Goal: Task Accomplishment & Management: Manage account settings

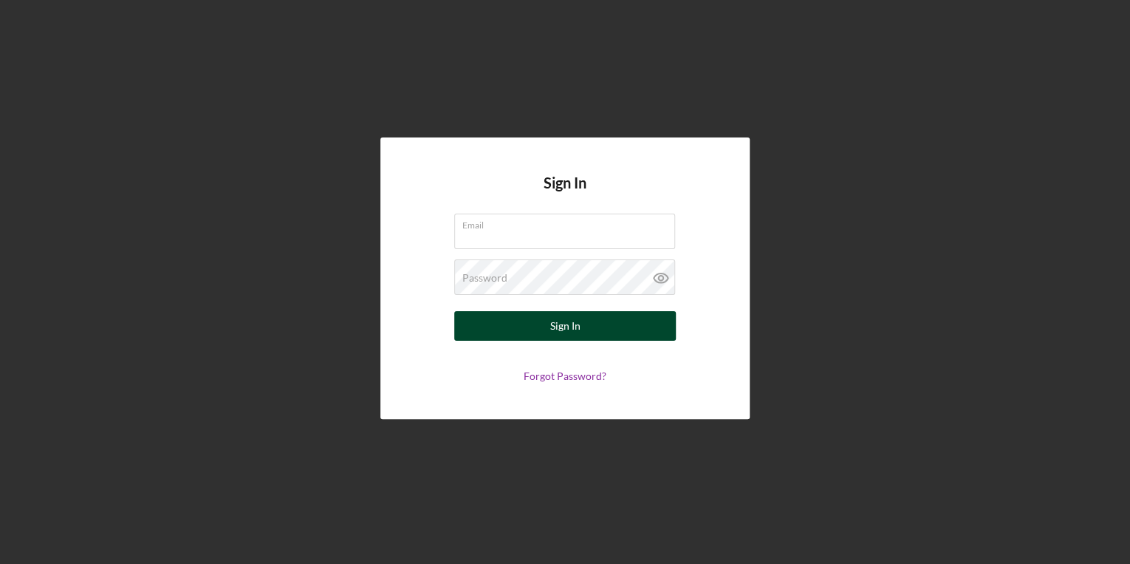
type input "nathaniel.novak@carolinarefugee.org"
click at [572, 330] on div "Sign In" at bounding box center [565, 326] width 30 height 30
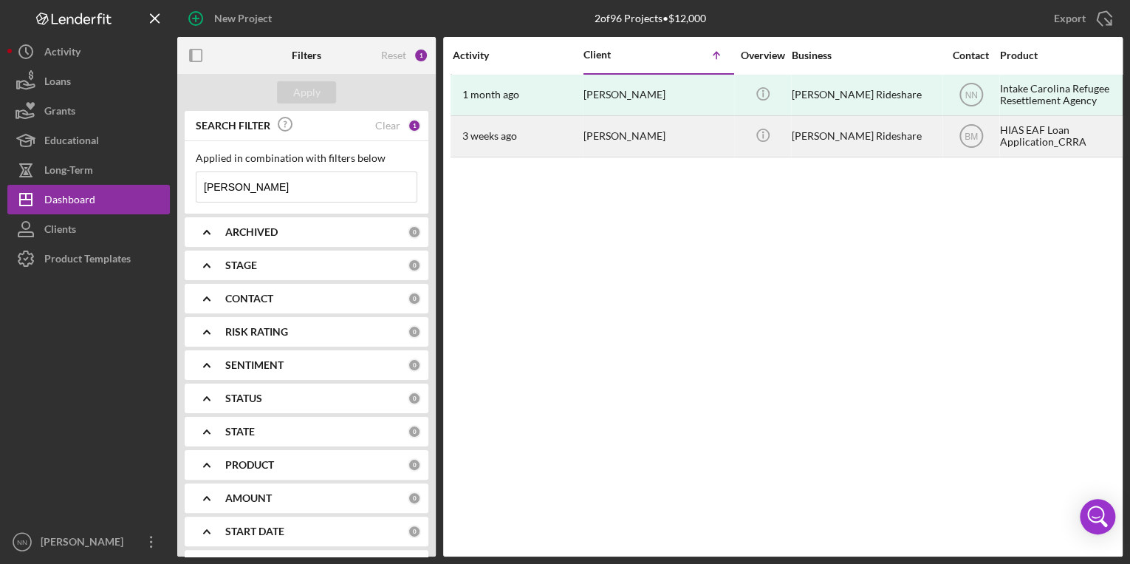
click at [727, 128] on div "Daniel Borjas Guzman" at bounding box center [658, 136] width 148 height 39
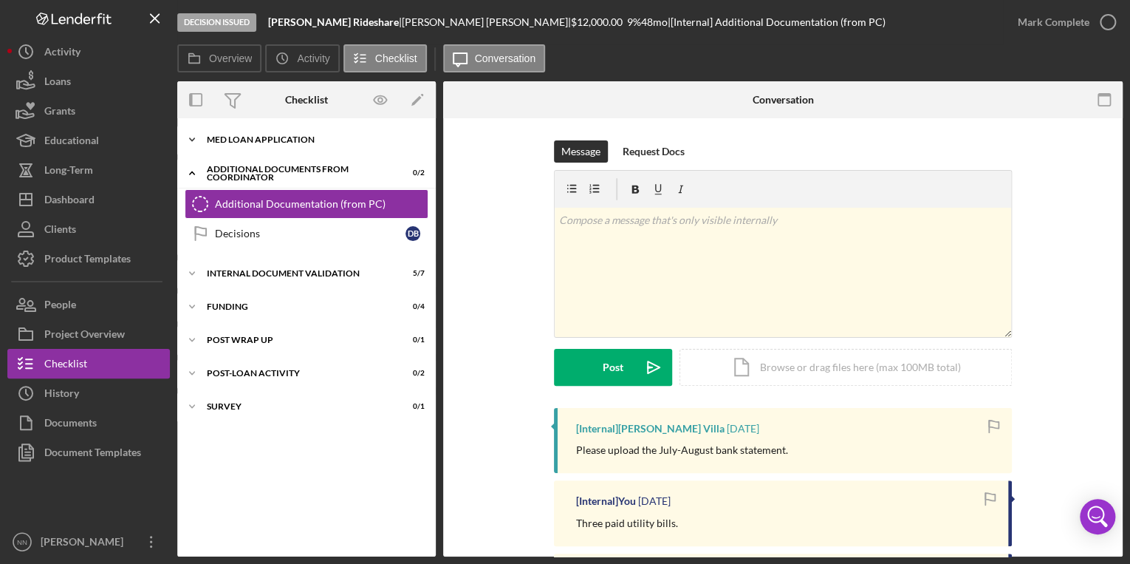
click at [232, 130] on div "Icon/Expander MED Loan Application 16 / 16" at bounding box center [306, 140] width 259 height 30
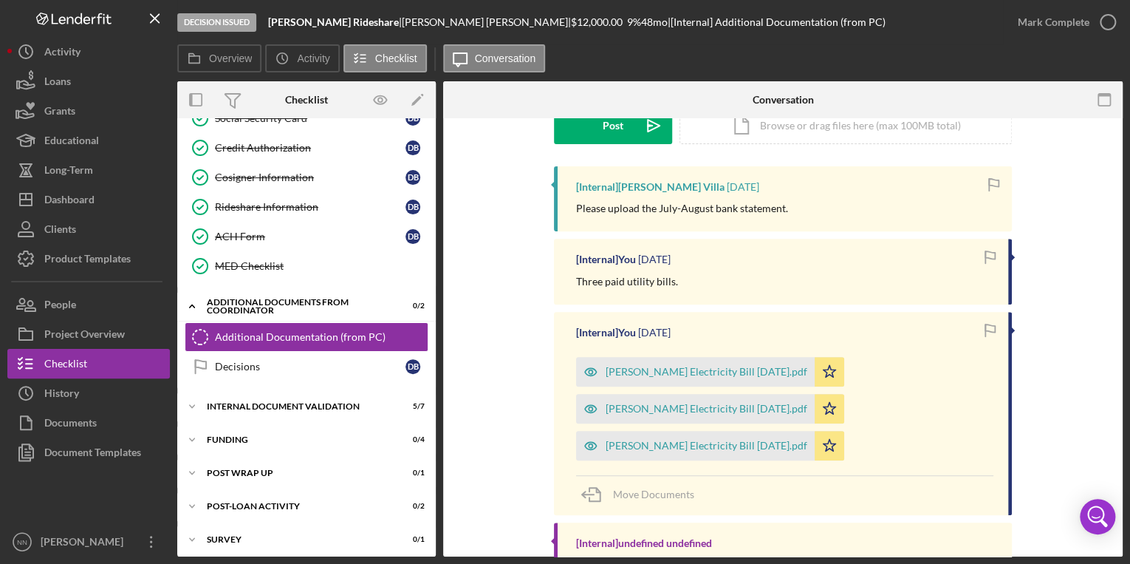
scroll to position [182, 0]
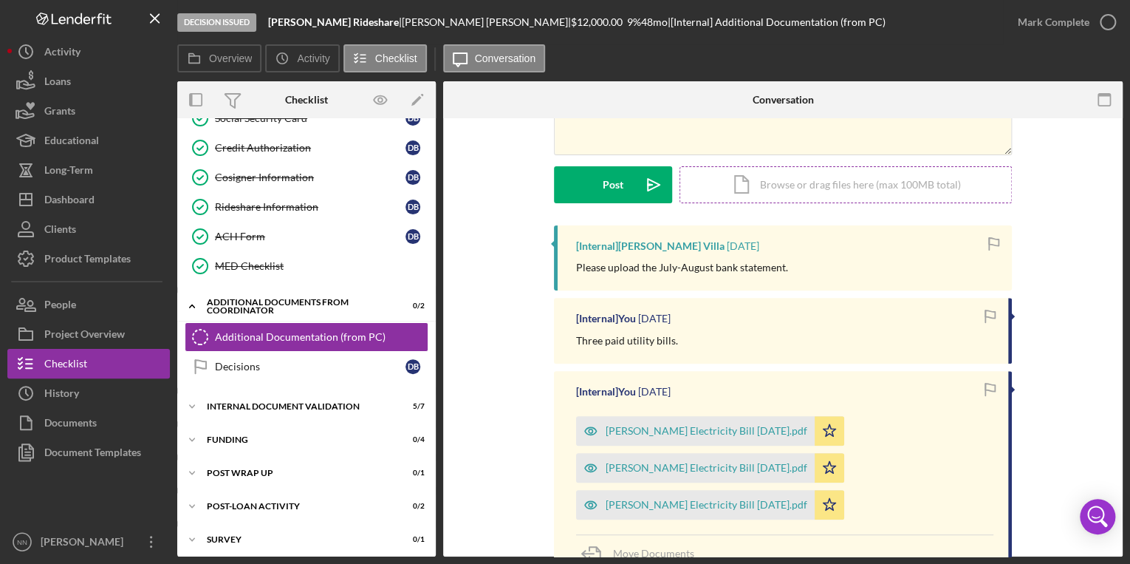
click at [782, 188] on div "Icon/Document Browse or drag files here (max 100MB total) Tap to choose files o…" at bounding box center [846, 184] width 332 height 37
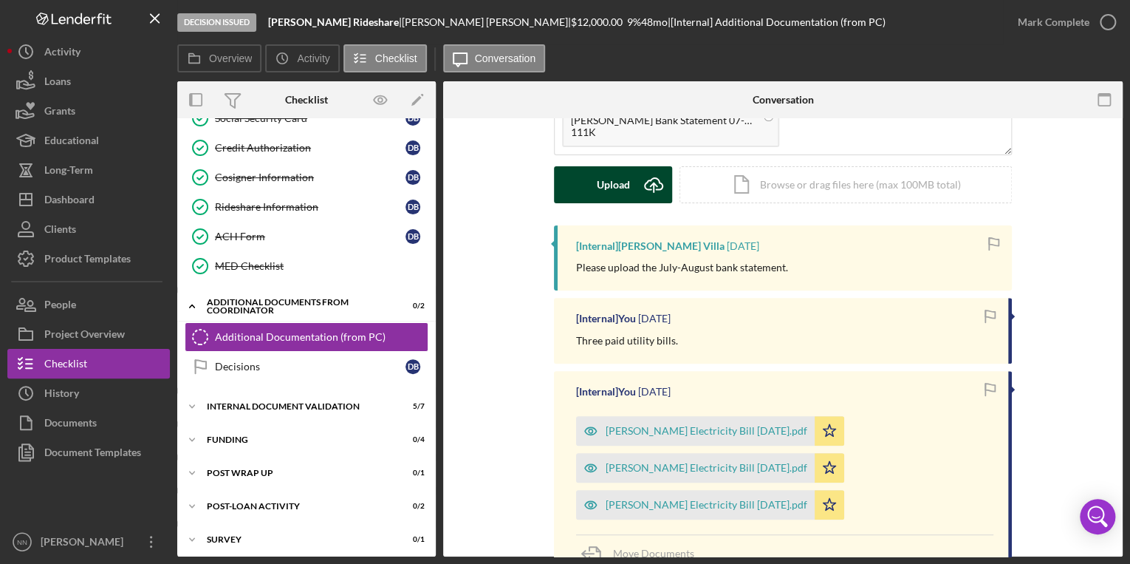
click at [610, 194] on div "Upload" at bounding box center [613, 184] width 33 height 37
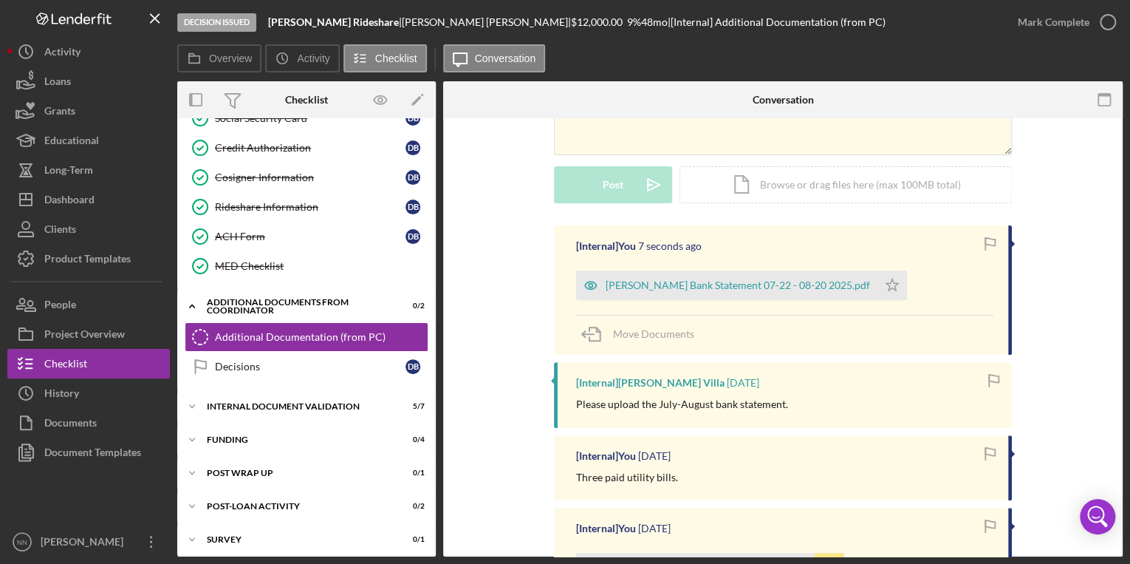
click at [0, 0] on icon "button" at bounding box center [0, 0] width 0 height 0
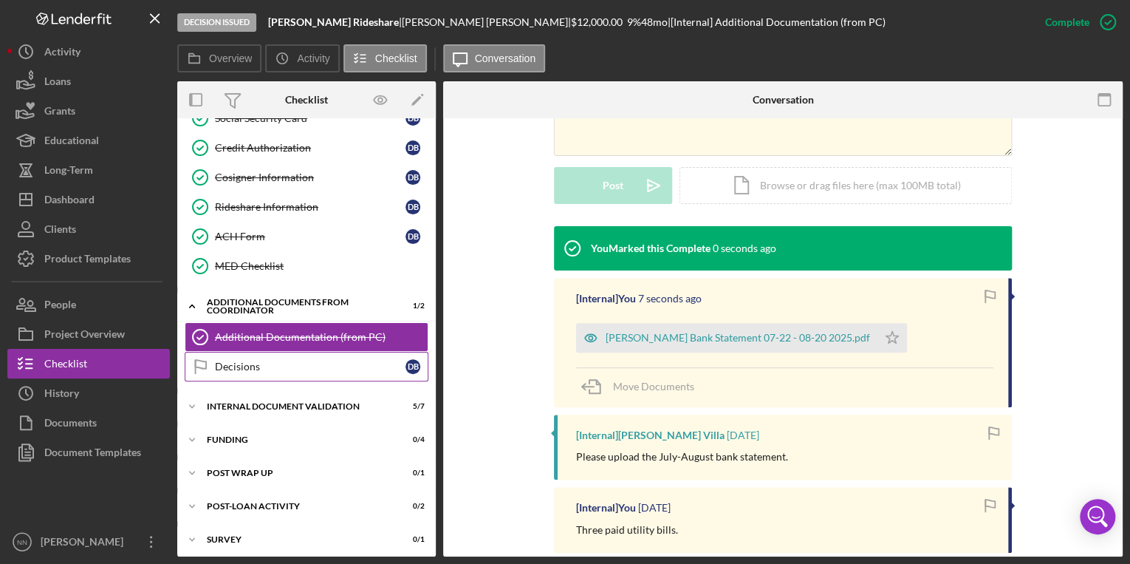
click at [252, 366] on div "Decisions" at bounding box center [310, 367] width 191 height 12
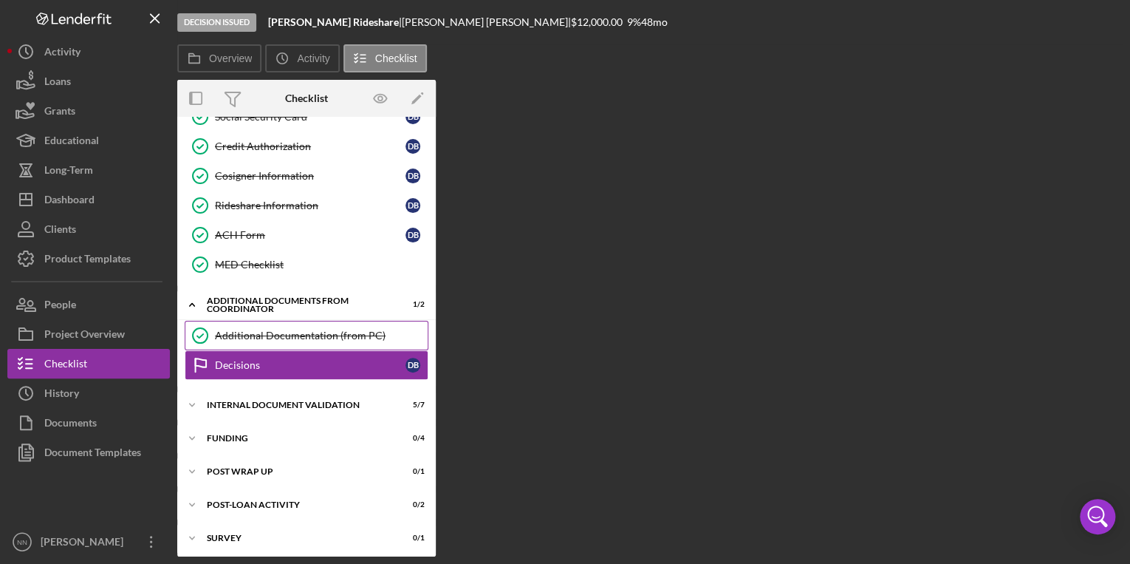
scroll to position [348, 0]
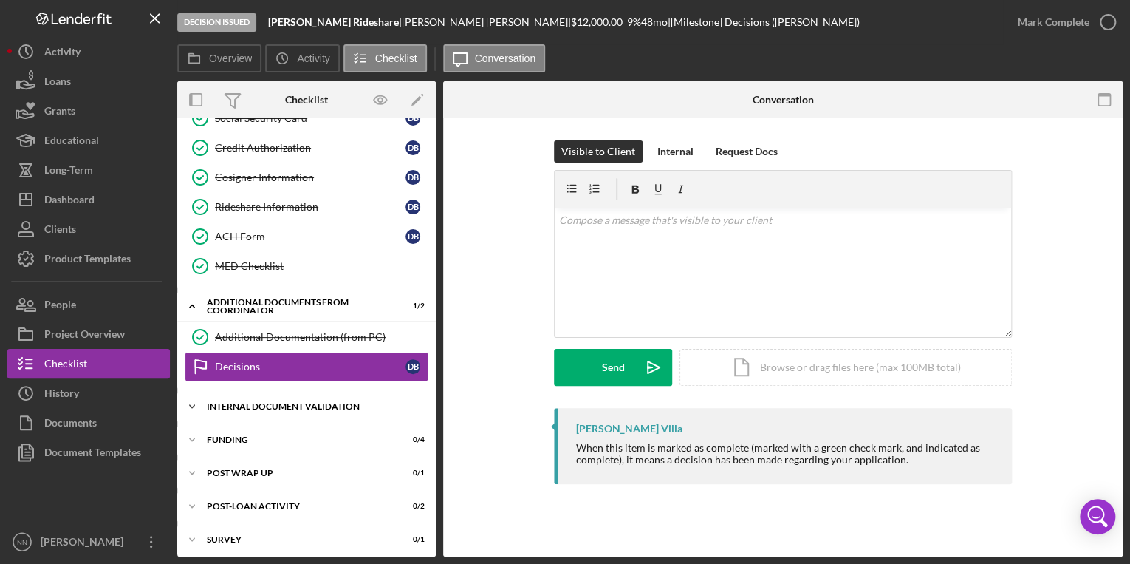
click at [293, 404] on div "Internal Document Validation" at bounding box center [312, 406] width 211 height 9
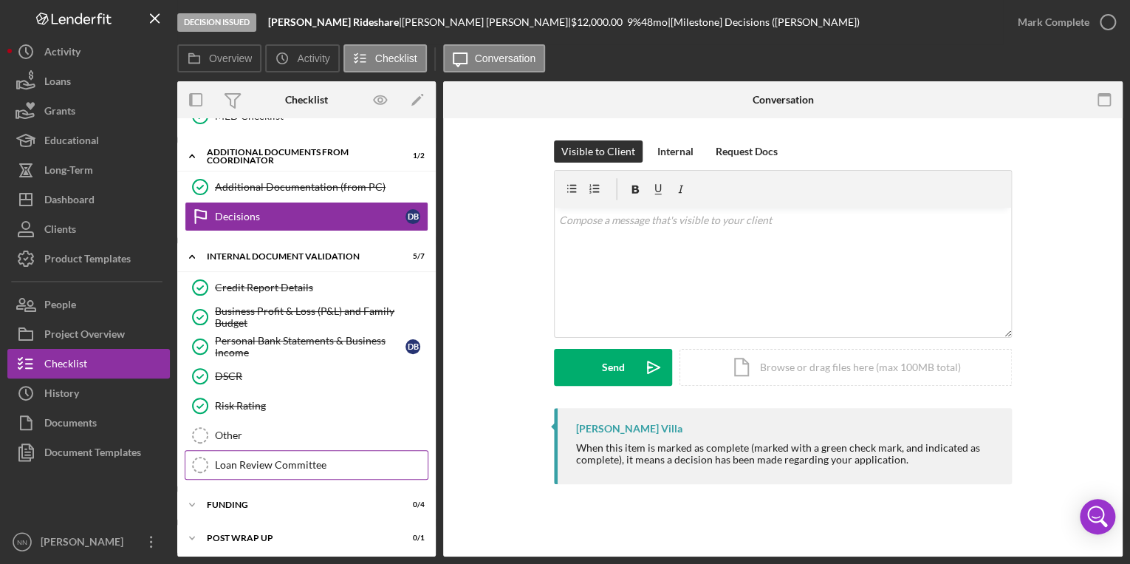
scroll to position [525, 0]
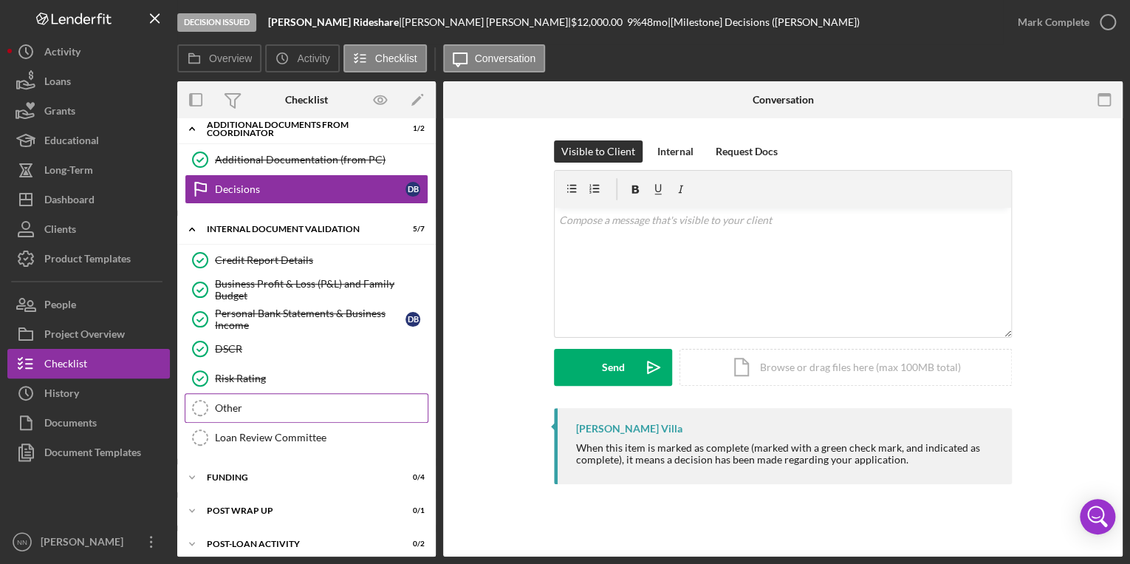
click at [302, 402] on div "Other" at bounding box center [321, 408] width 213 height 12
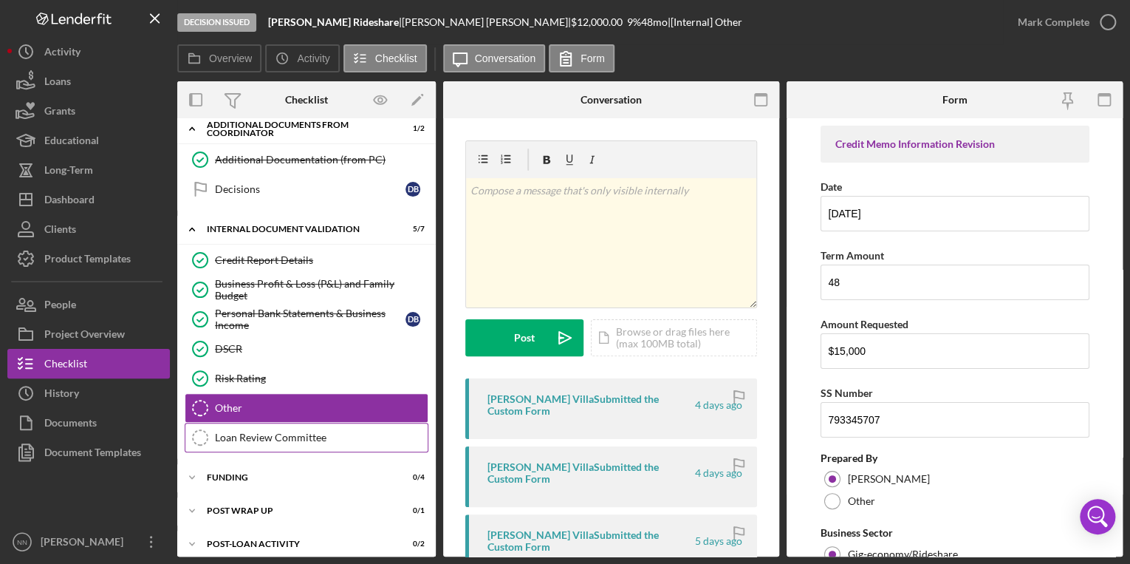
scroll to position [561, 0]
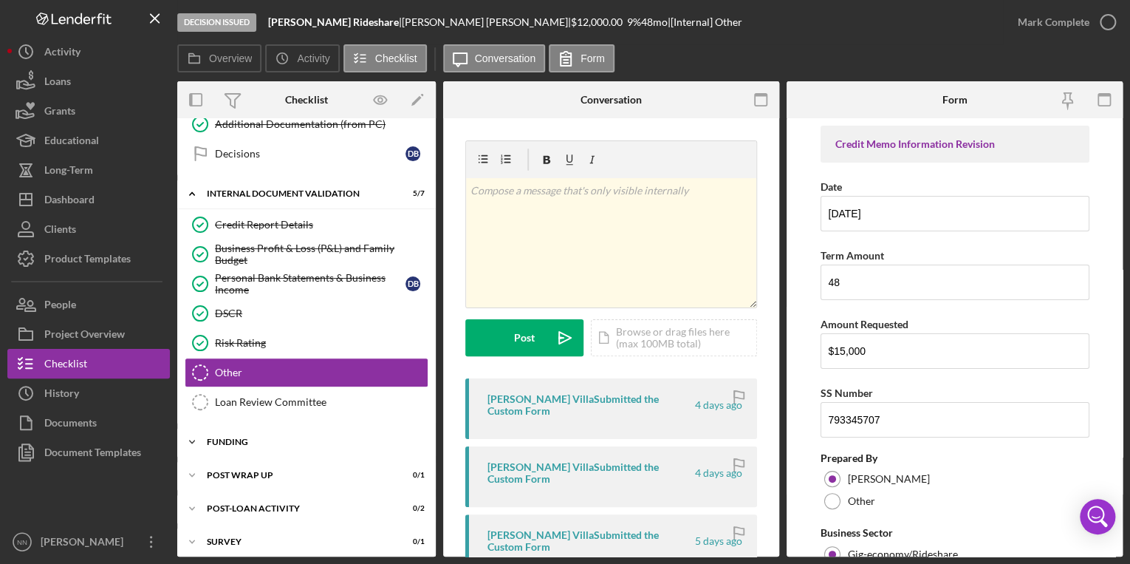
click at [261, 437] on div "Funding" at bounding box center [312, 441] width 211 height 9
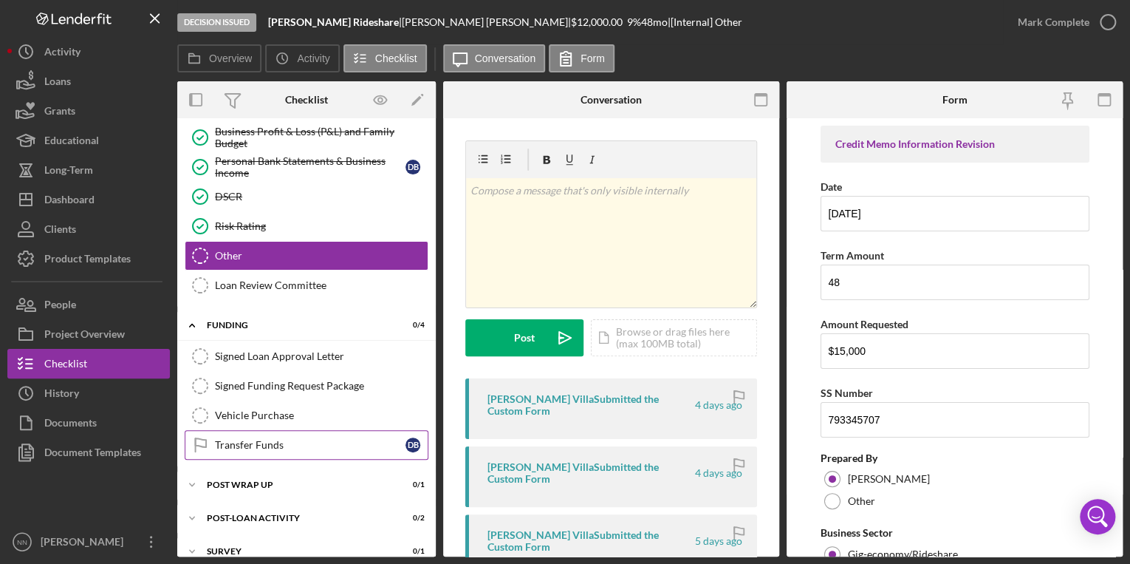
scroll to position [679, 0]
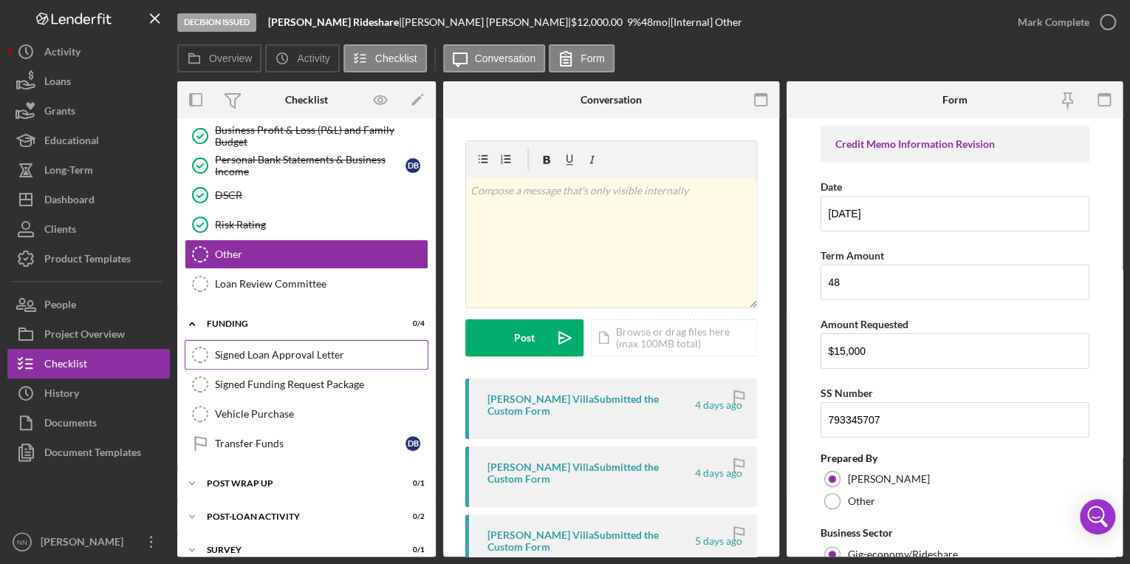
click at [328, 340] on link "Signed Loan Approval Letter Signed Loan Approval Letter" at bounding box center [307, 355] width 244 height 30
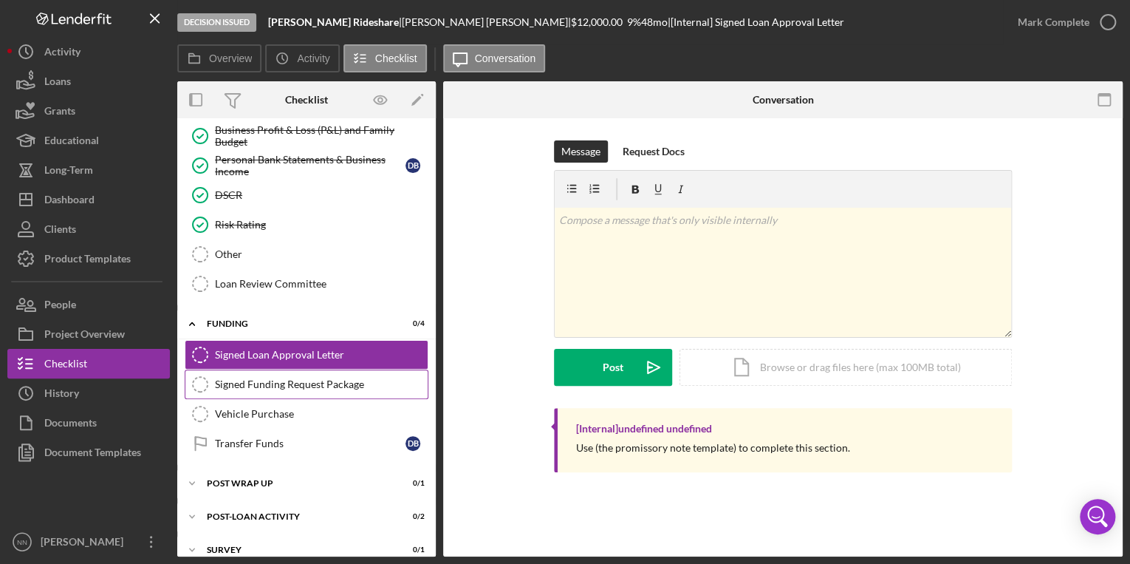
click at [286, 378] on div "Signed Funding Request Package" at bounding box center [321, 384] width 213 height 12
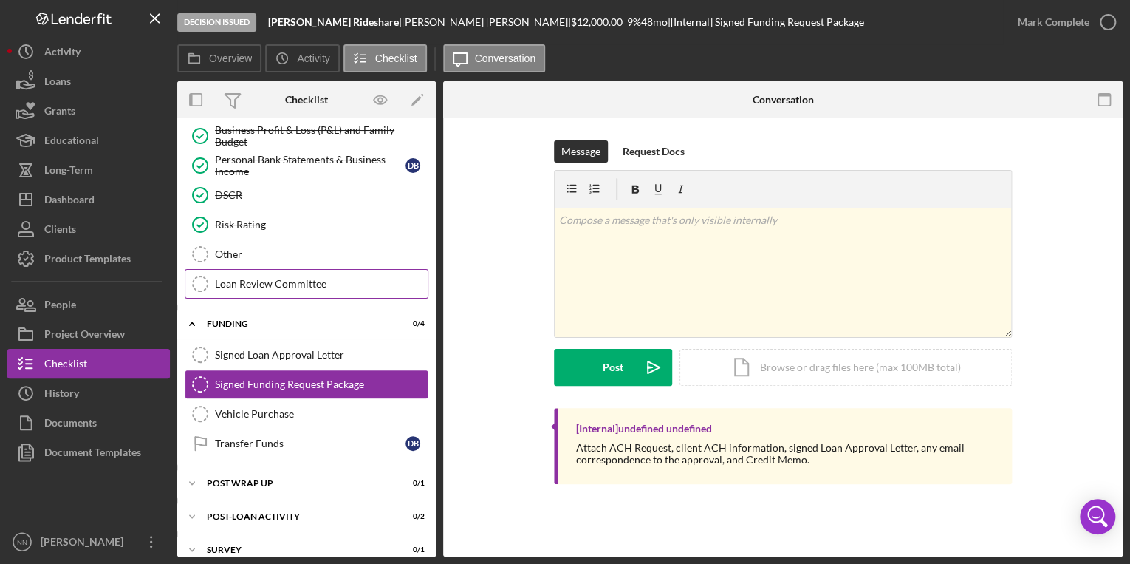
click at [275, 278] on div "Loan Review Committee" at bounding box center [321, 284] width 213 height 12
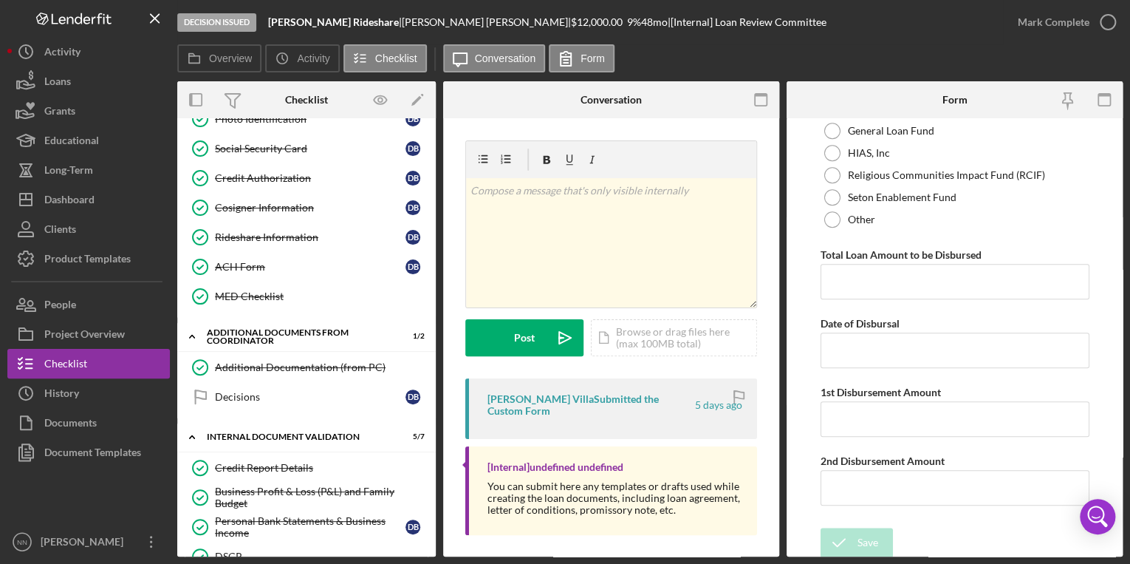
scroll to position [414, 0]
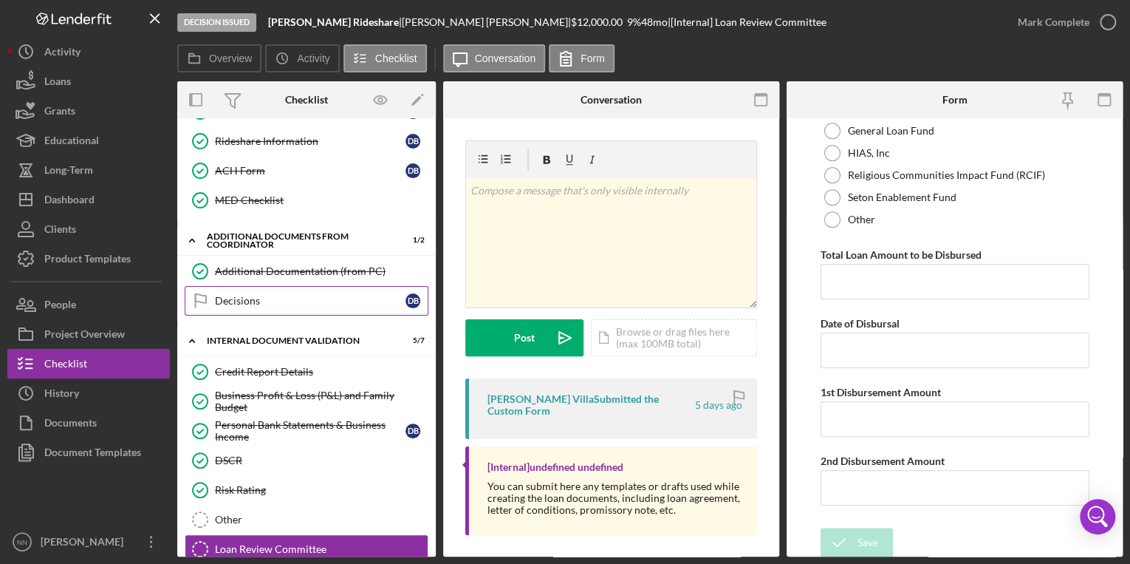
click at [285, 301] on div "Decisions" at bounding box center [310, 301] width 191 height 12
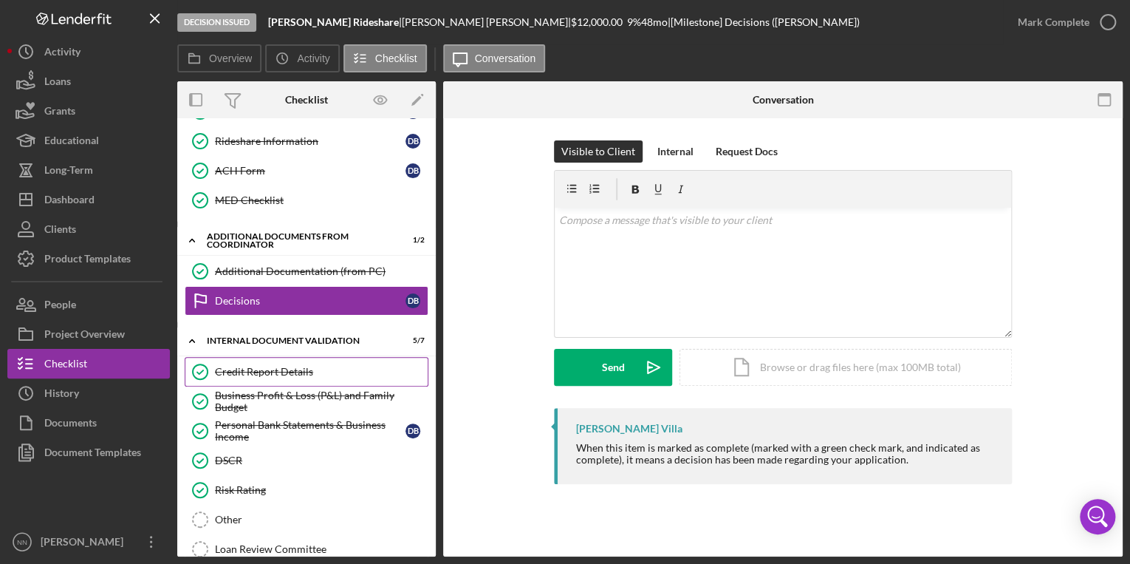
click at [312, 372] on link "Credit Report Details Credit Report Details" at bounding box center [307, 372] width 244 height 30
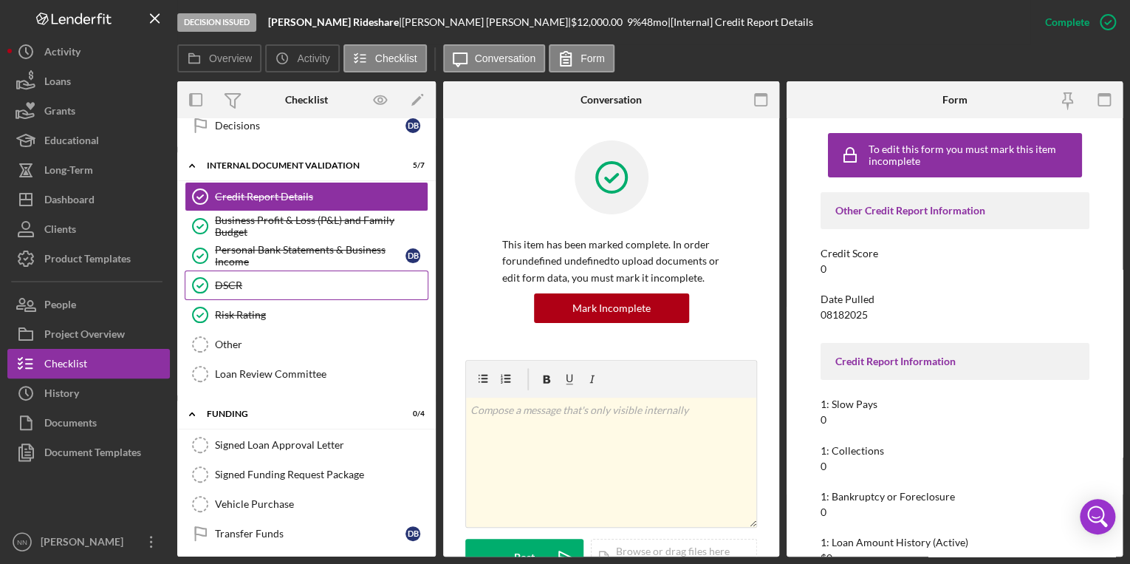
scroll to position [591, 0]
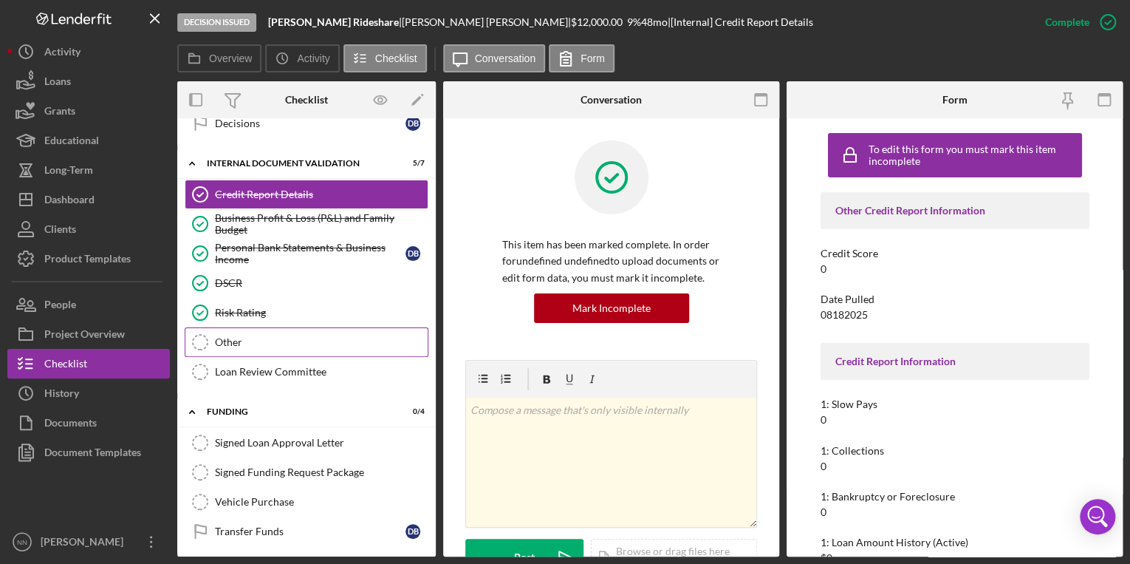
click at [310, 336] on div "Other" at bounding box center [321, 342] width 213 height 12
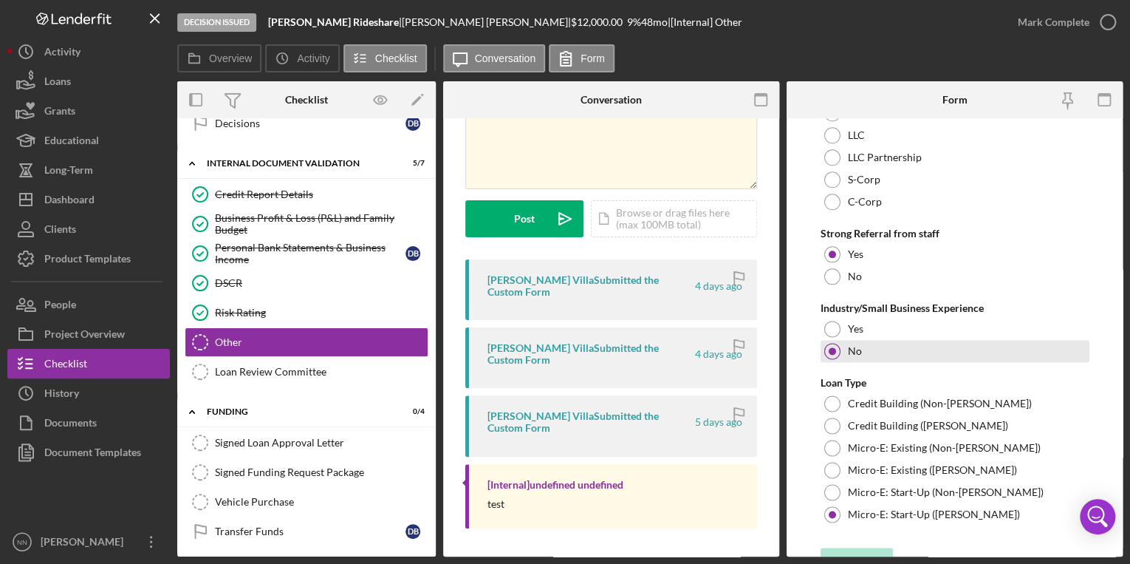
scroll to position [906, 0]
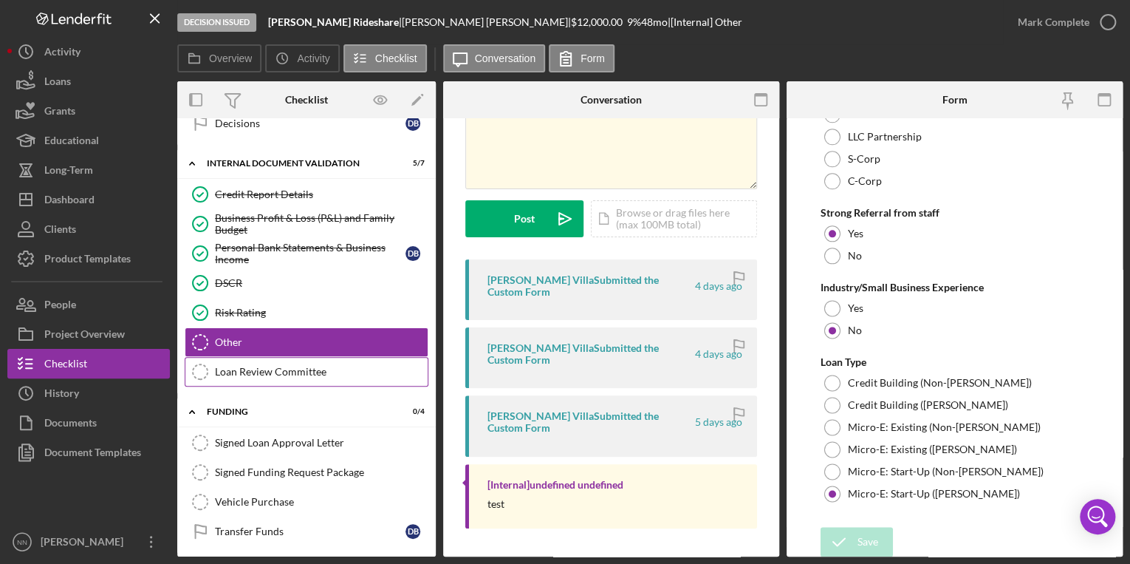
click at [298, 366] on div "Loan Review Committee" at bounding box center [321, 372] width 213 height 12
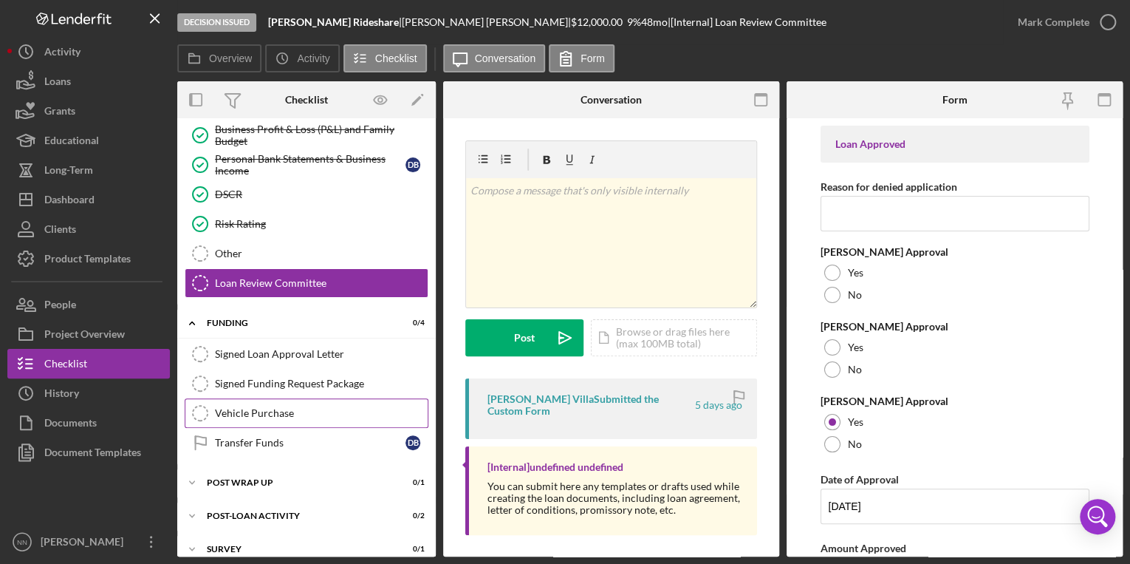
scroll to position [686, 0]
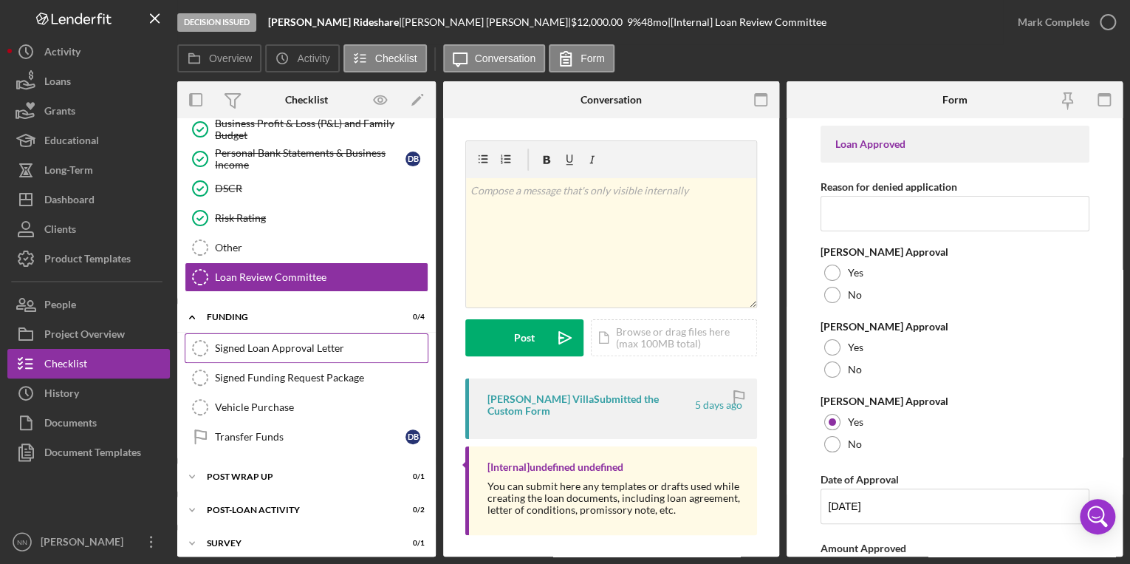
click at [298, 344] on div "Signed Loan Approval Letter" at bounding box center [321, 348] width 213 height 12
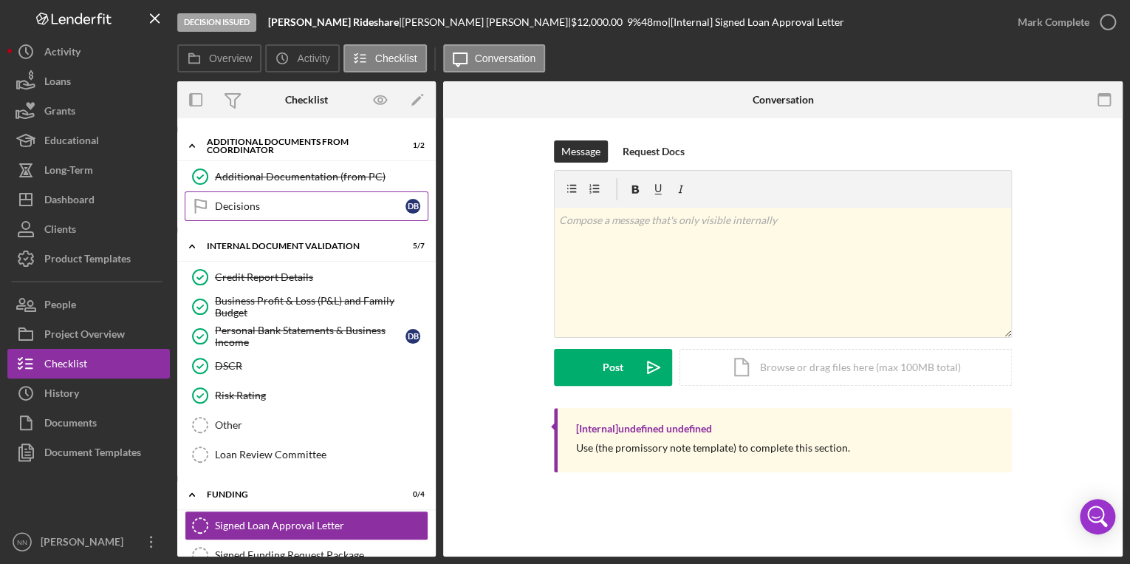
scroll to position [449, 0]
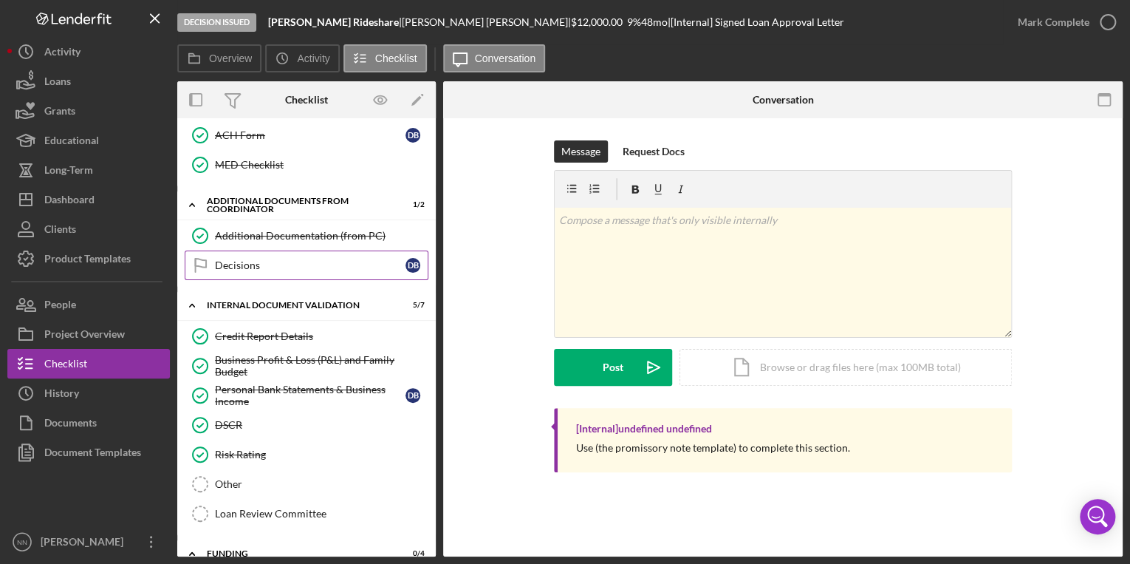
click at [313, 265] on div "Decisions" at bounding box center [310, 265] width 191 height 12
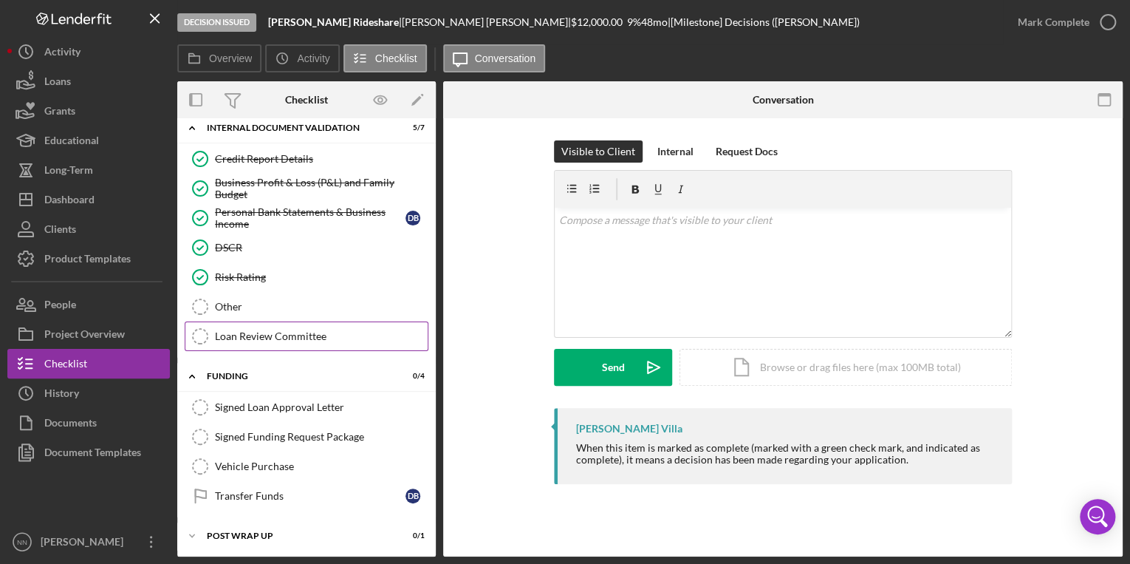
scroll to position [567, 0]
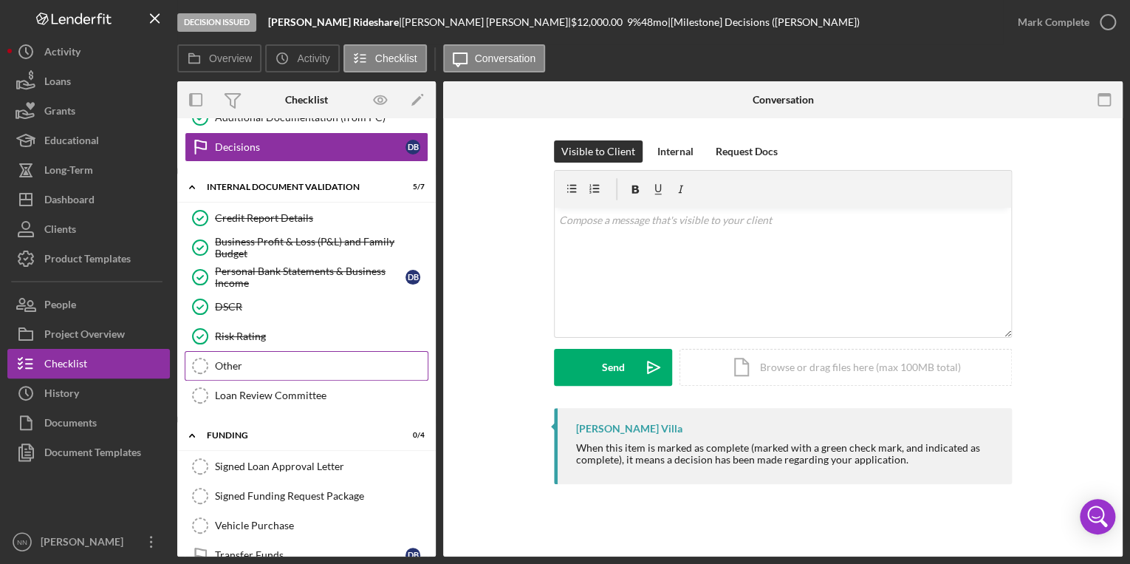
click at [318, 360] on div "Other" at bounding box center [321, 366] width 213 height 12
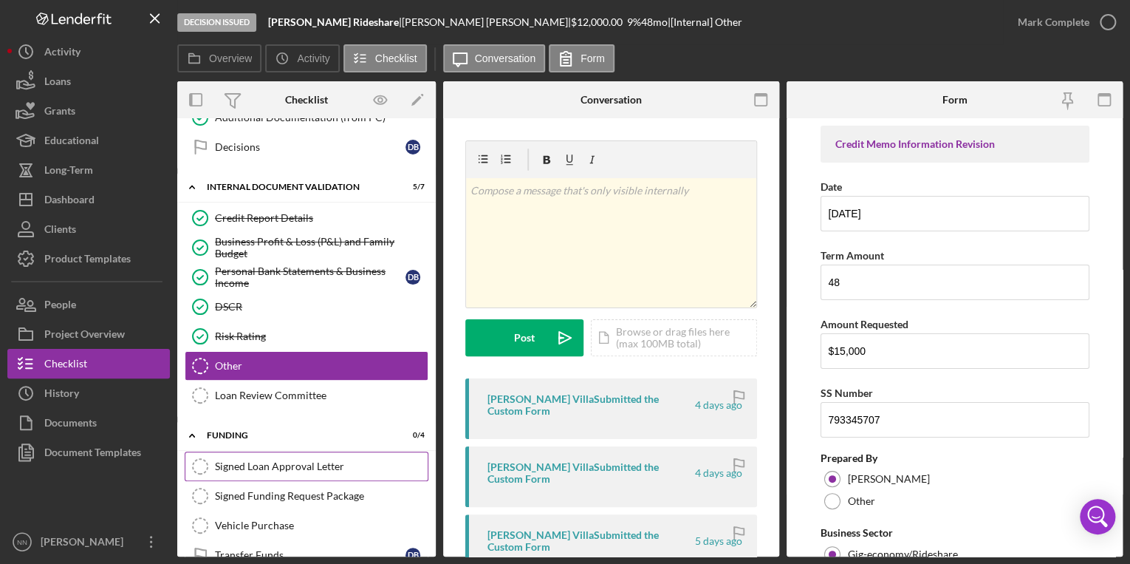
click at [341, 460] on div "Signed Loan Approval Letter" at bounding box center [321, 466] width 213 height 12
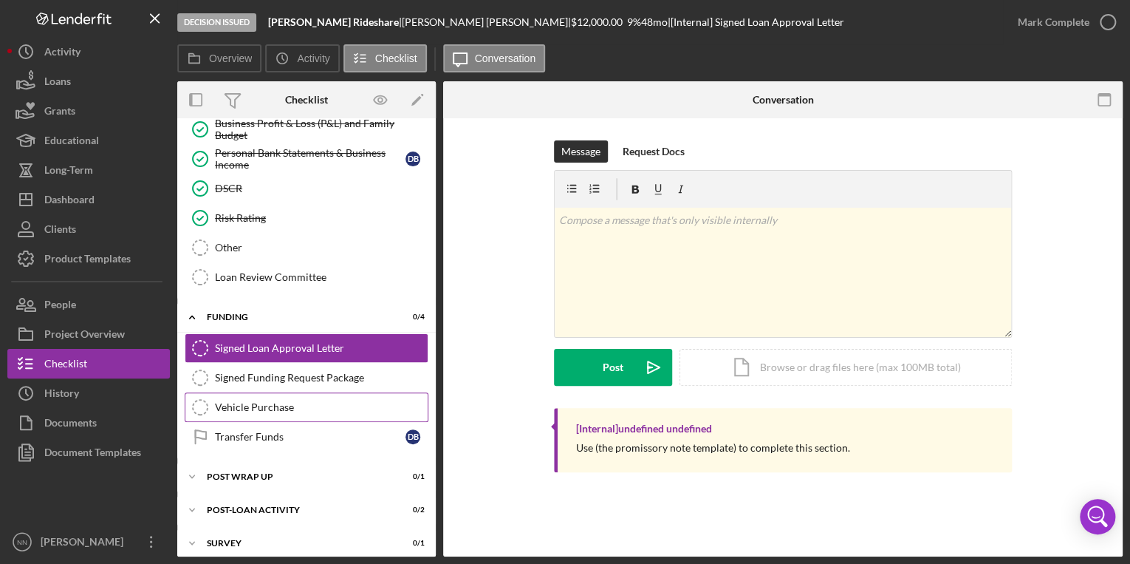
click at [300, 401] on div "Vehicle Purchase" at bounding box center [321, 407] width 213 height 12
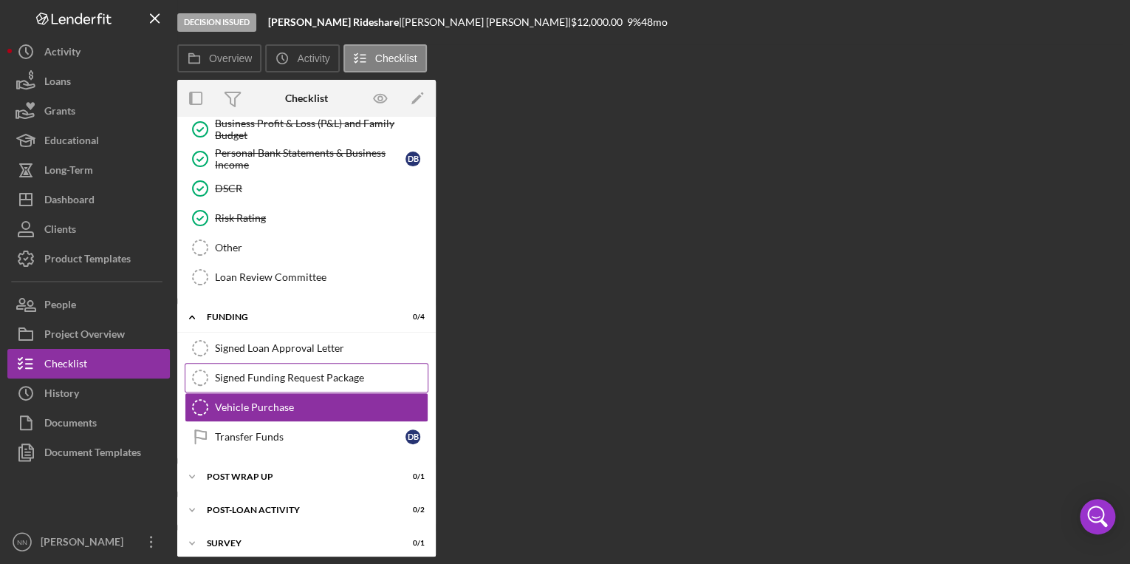
scroll to position [686, 0]
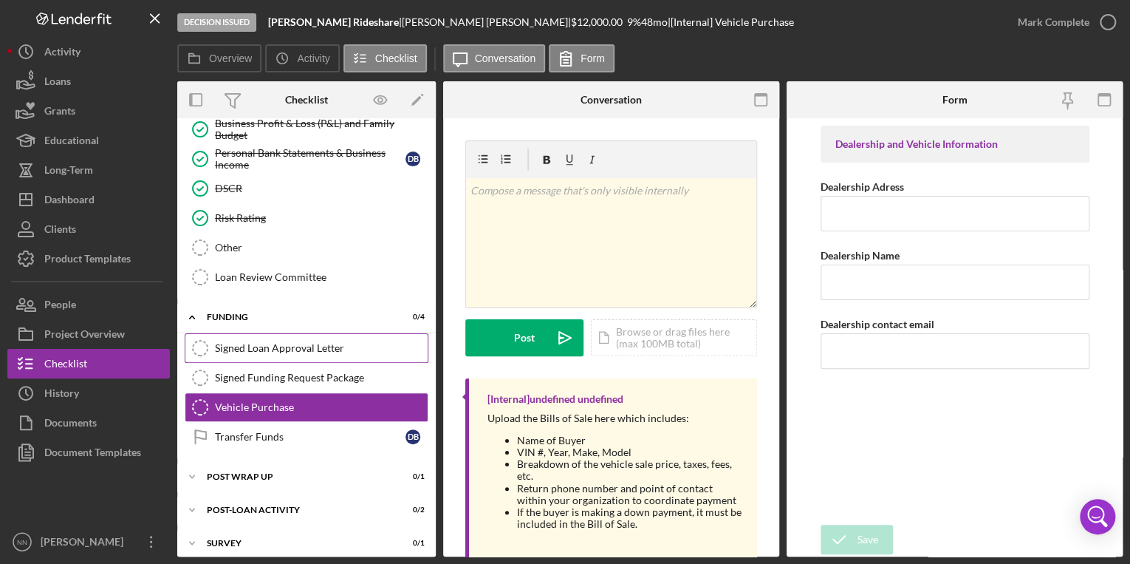
click at [294, 333] on link "Signed Loan Approval Letter Signed Loan Approval Letter" at bounding box center [307, 348] width 244 height 30
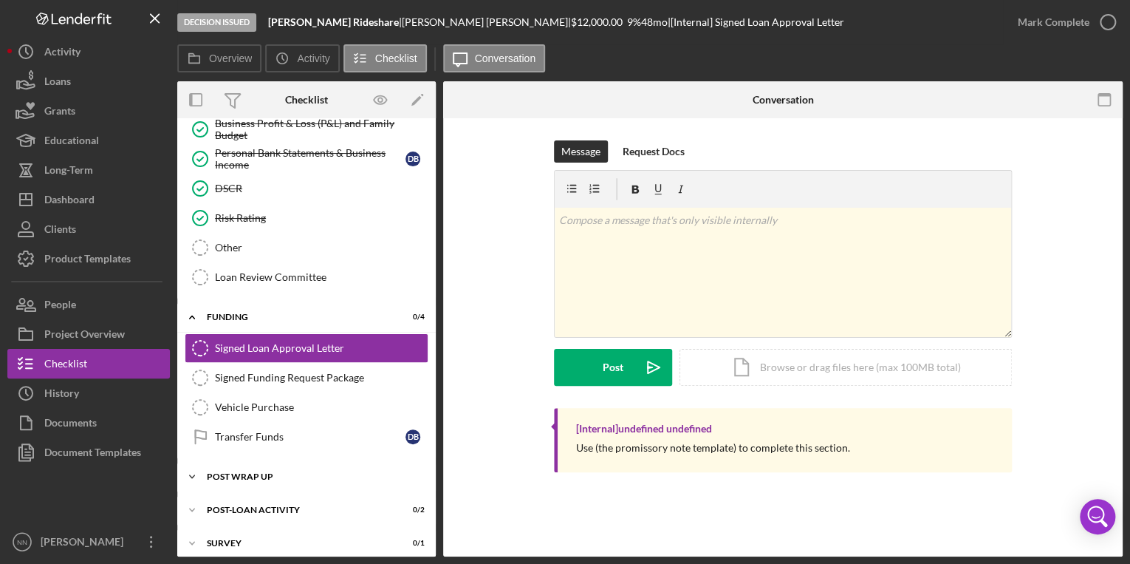
click at [302, 471] on div "Icon/Expander Post Wrap Up 0 / 1" at bounding box center [306, 477] width 259 height 30
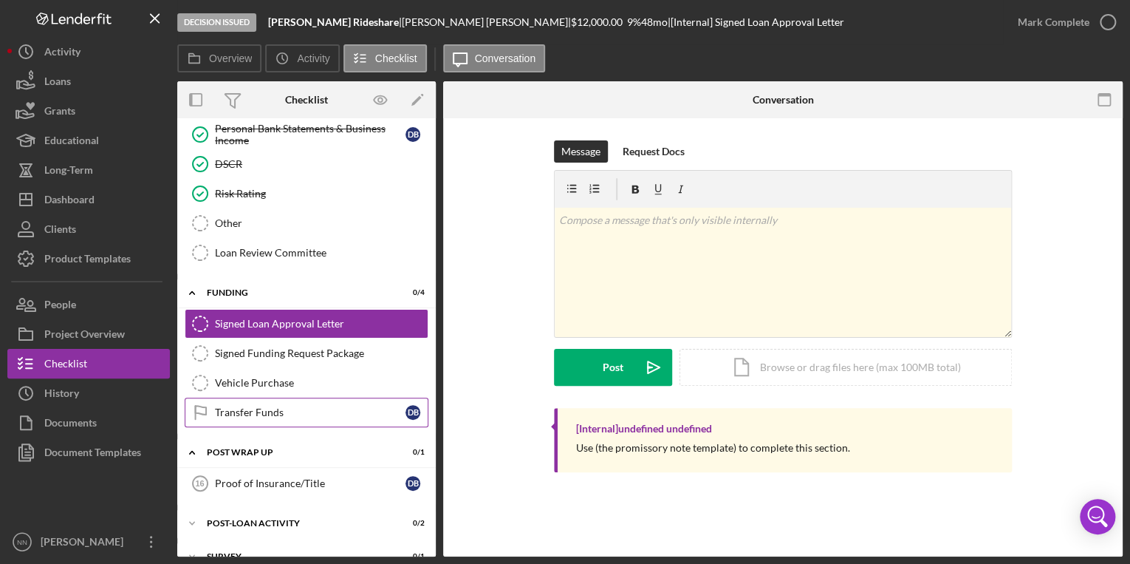
scroll to position [723, 0]
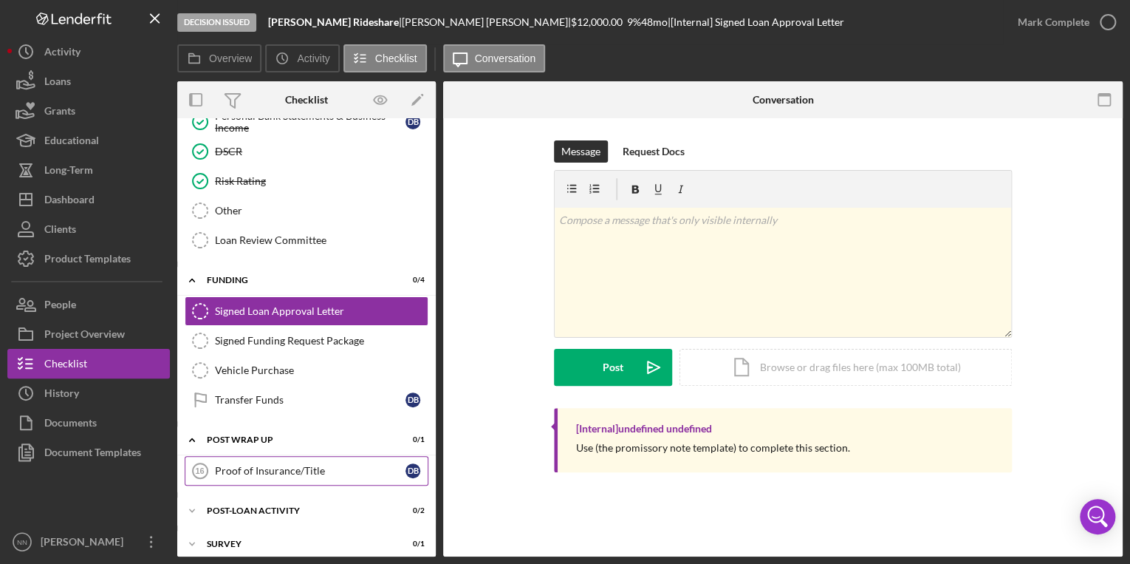
click at [304, 467] on link "Proof of Insurance/Title 16 Proof of Insurance/Title D B" at bounding box center [307, 471] width 244 height 30
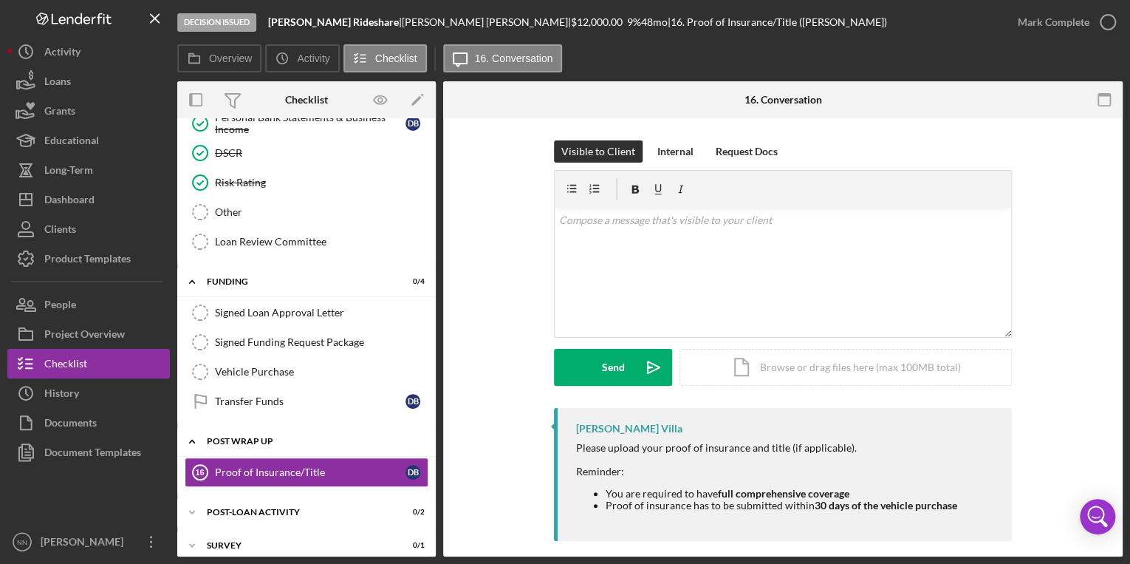
scroll to position [723, 0]
click at [282, 505] on div "Icon/Expander Post-Loan Activity 0 / 2" at bounding box center [306, 511] width 259 height 30
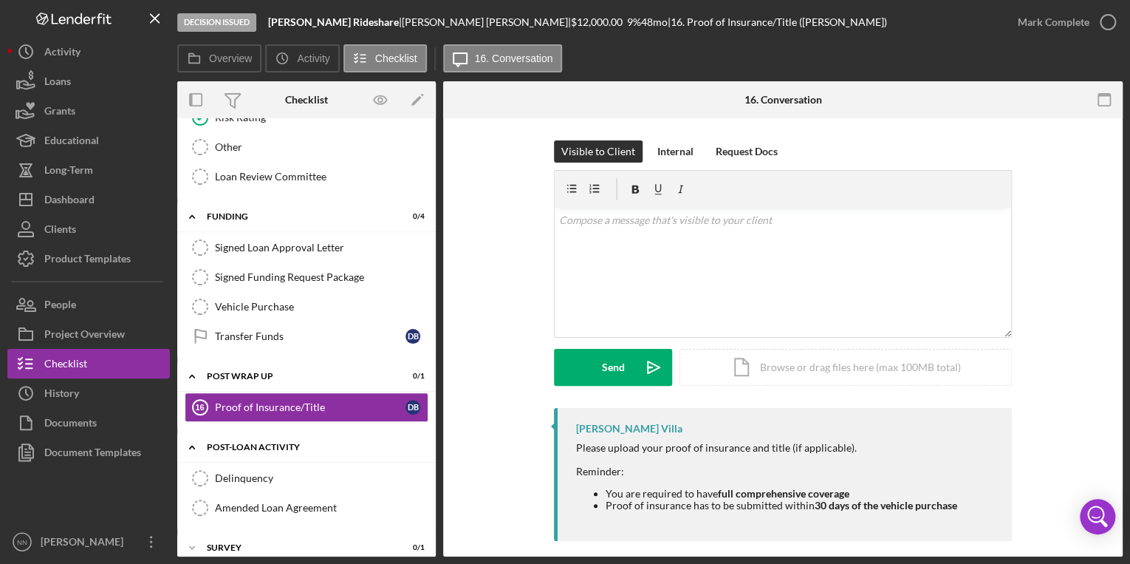
scroll to position [789, 0]
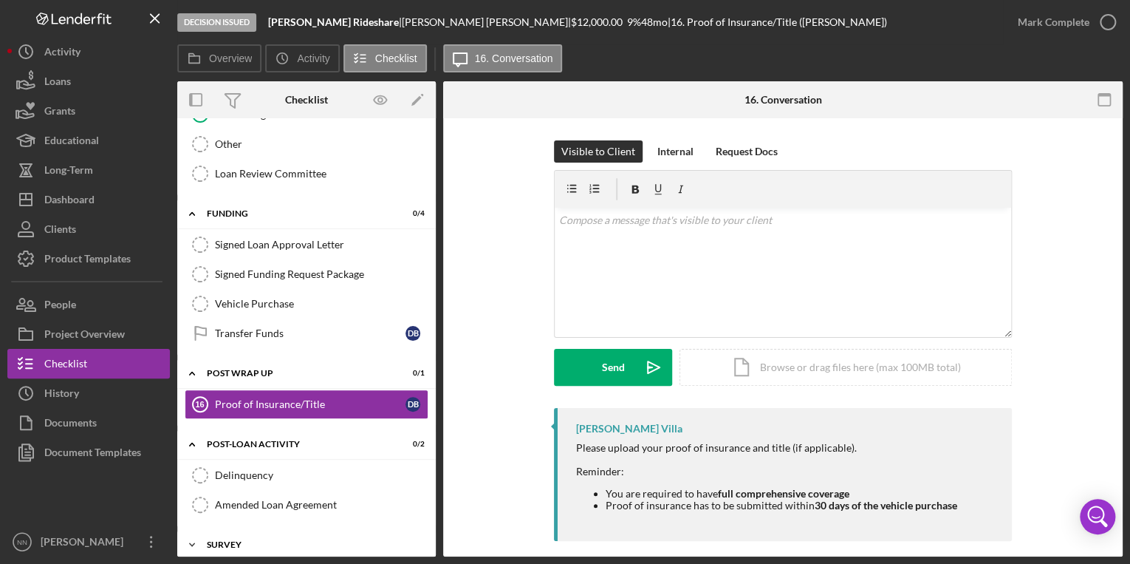
click at [247, 540] on div "Survey" at bounding box center [312, 544] width 211 height 9
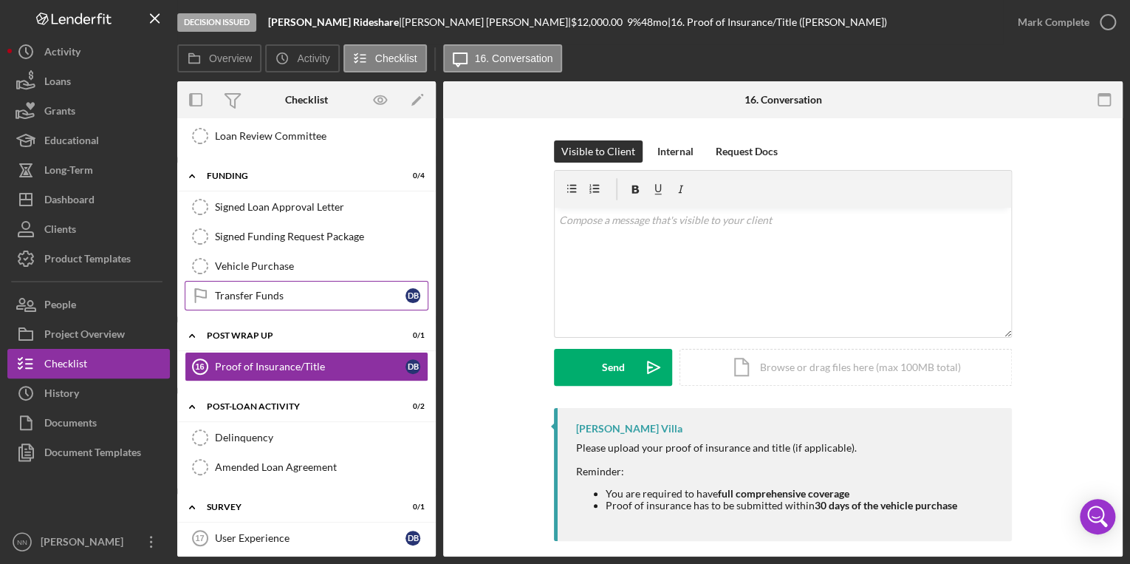
click at [273, 290] on div "Transfer Funds" at bounding box center [310, 296] width 191 height 12
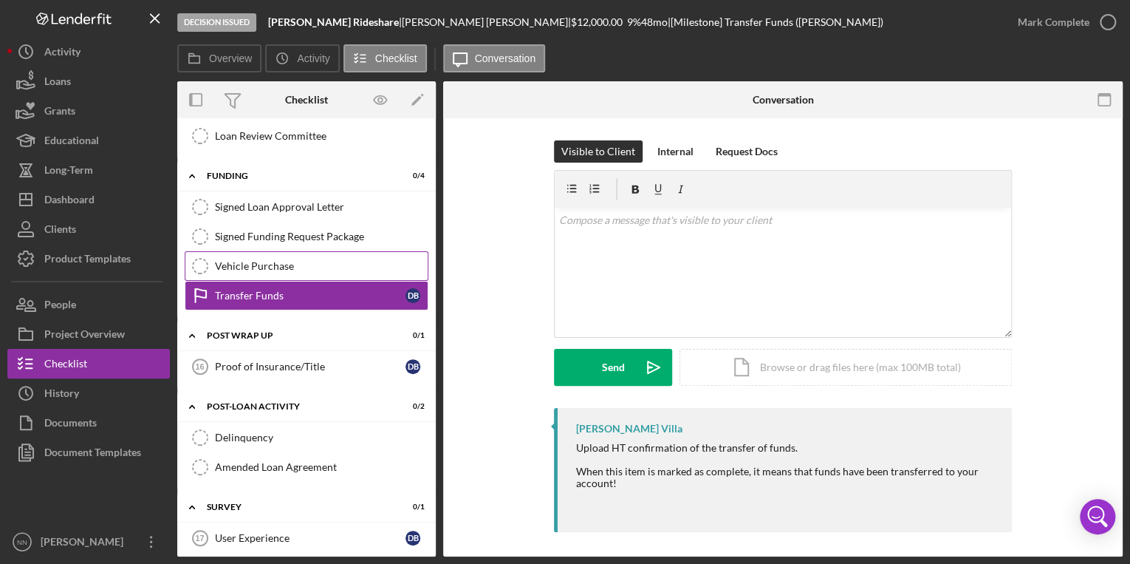
scroll to position [827, 0]
click at [275, 260] on div "Vehicle Purchase" at bounding box center [321, 266] width 213 height 12
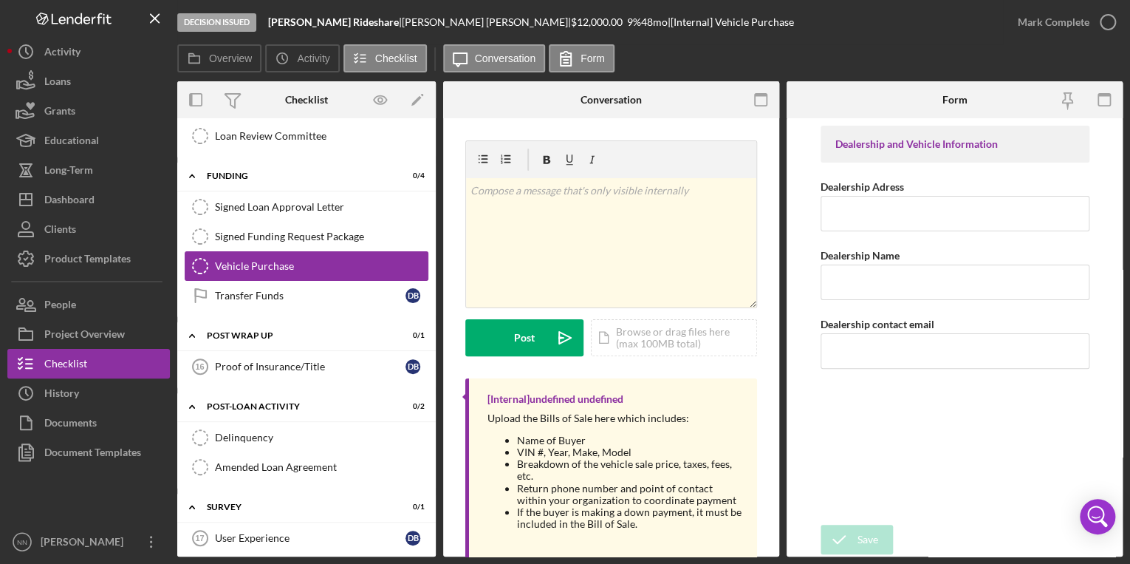
scroll to position [768, 0]
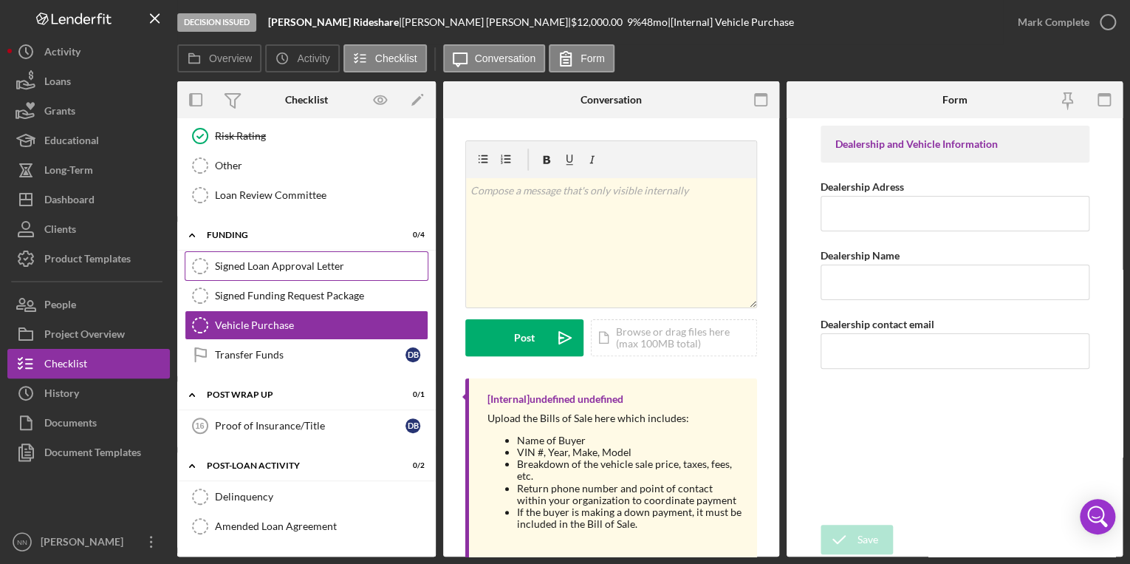
click at [282, 261] on div "Signed Loan Approval Letter" at bounding box center [321, 266] width 213 height 12
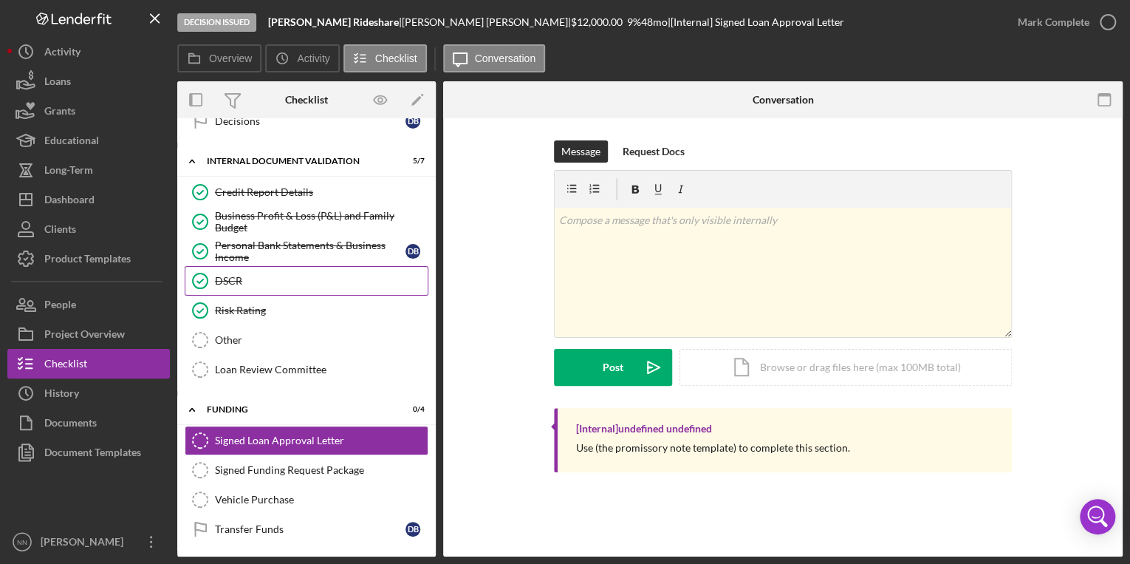
scroll to position [590, 0]
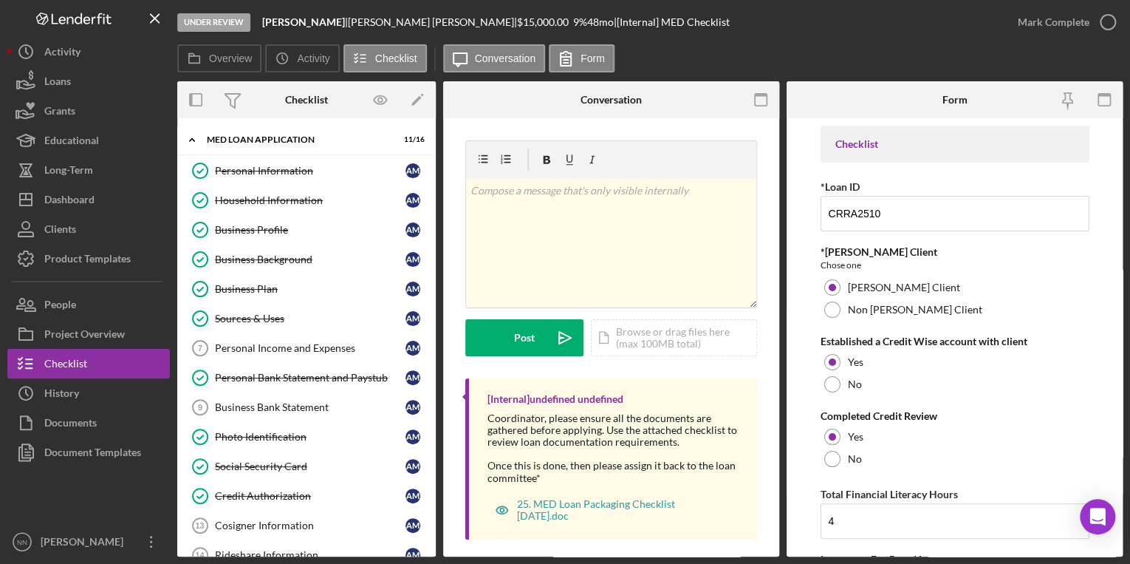
scroll to position [236, 0]
